Goal: Information Seeking & Learning: Check status

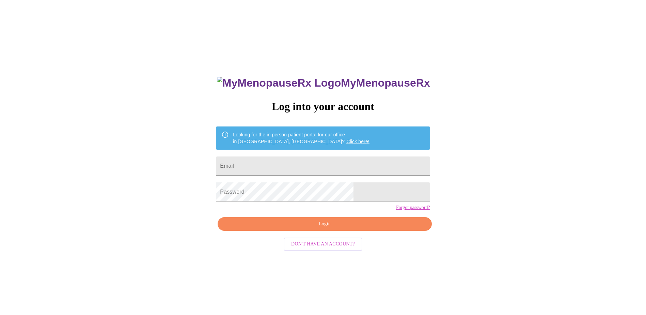
scroll to position [7, 0]
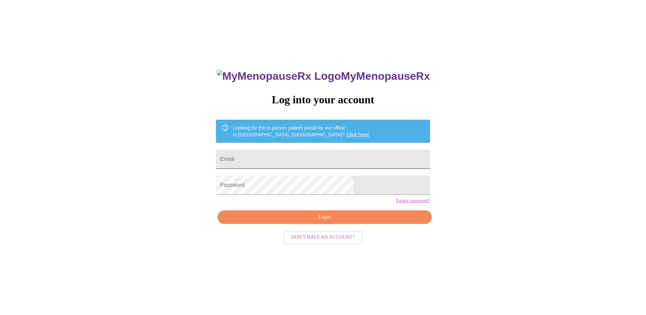
click at [334, 159] on input "Email" at bounding box center [323, 158] width 214 height 19
type input "[EMAIL_ADDRESS][DOMAIN_NAME]"
click at [310, 221] on span "Login" at bounding box center [324, 217] width 198 height 9
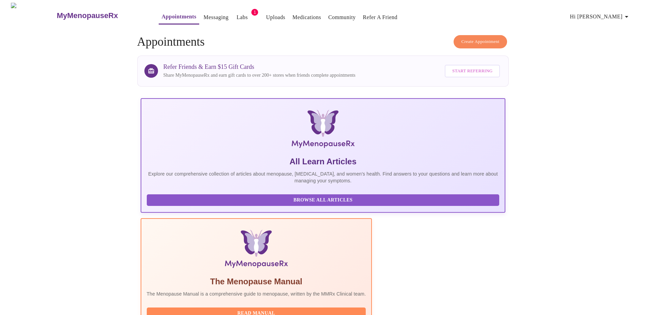
click at [237, 14] on link "Labs" at bounding box center [242, 18] width 11 height 10
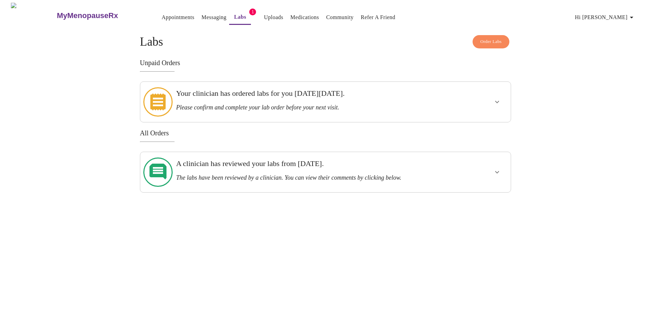
click at [414, 95] on h3 "Your clinician has ordered labs for you [DATE][DATE]." at bounding box center [307, 93] width 263 height 9
click at [202, 16] on link "Messaging" at bounding box center [214, 18] width 25 height 10
click at [264, 14] on link "Uploads" at bounding box center [273, 18] width 19 height 10
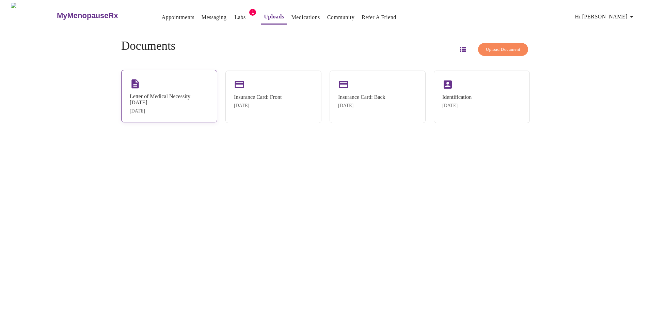
click at [170, 100] on div "Letter of Medical Necessity [DATE]" at bounding box center [169, 99] width 79 height 12
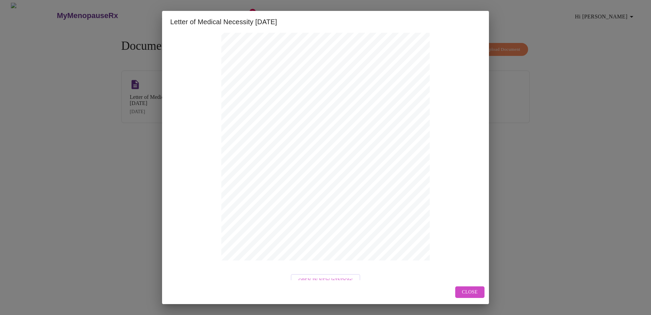
scroll to position [58, 0]
click at [332, 268] on span "Open in New Window" at bounding box center [325, 267] width 54 height 9
